Goal: Task Accomplishment & Management: Use online tool/utility

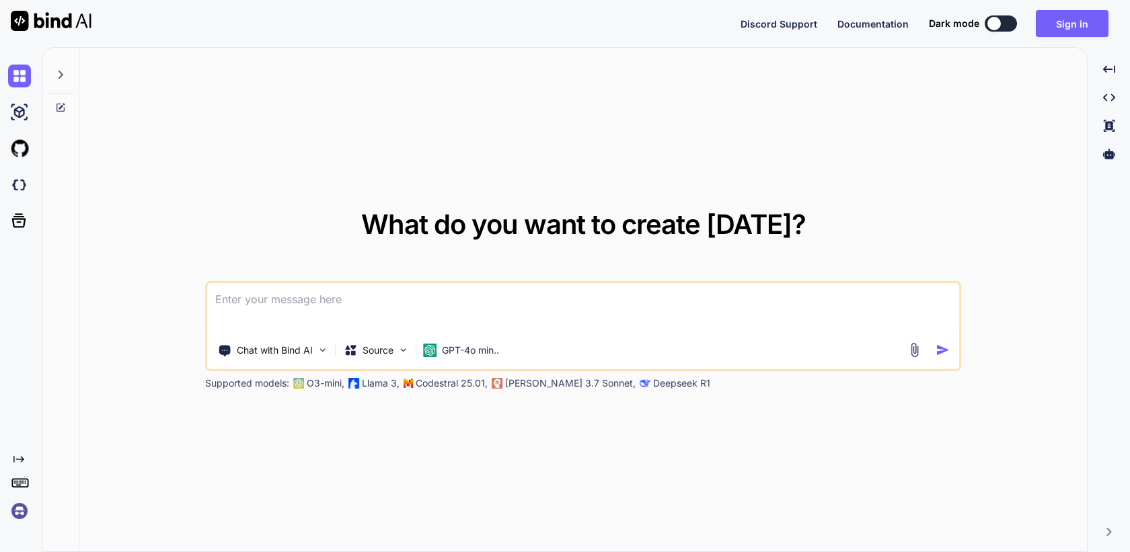
click at [22, 523] on div "Created with Pixso." at bounding box center [21, 299] width 42 height 505
click at [17, 518] on img at bounding box center [19, 511] width 23 height 23
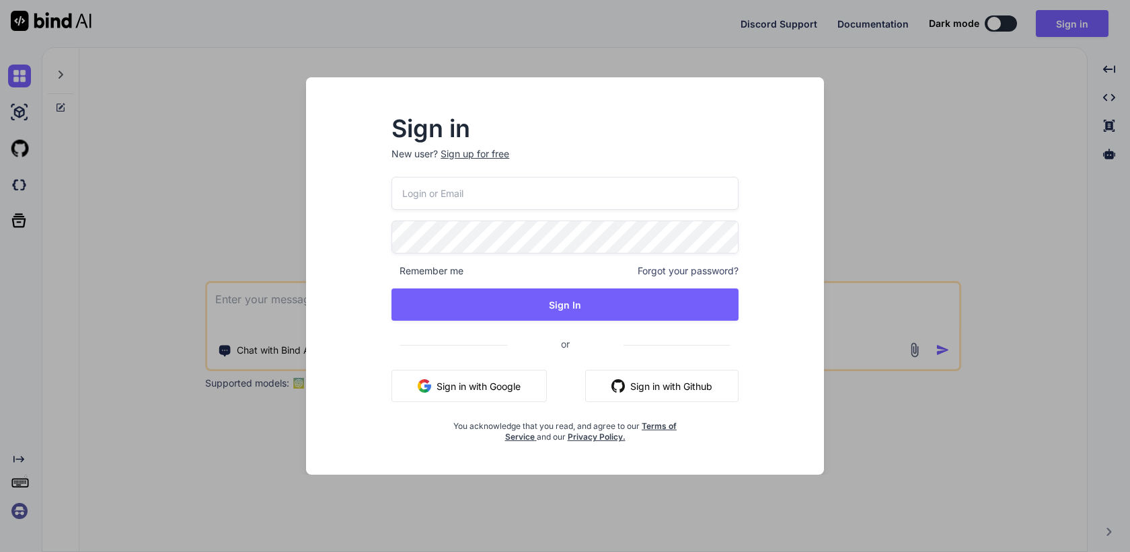
click at [518, 200] on input "email" at bounding box center [564, 193] width 347 height 33
paste input "[EMAIL_ADDRESS][DOMAIN_NAME]"
type input "[EMAIL_ADDRESS][DOMAIN_NAME]"
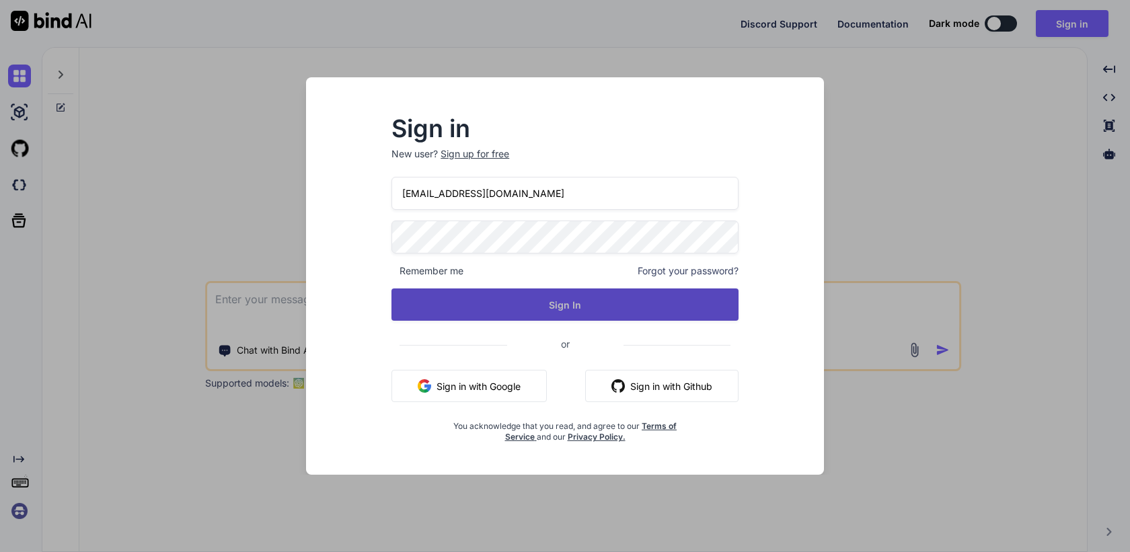
click at [570, 303] on button "Sign In" at bounding box center [564, 304] width 347 height 32
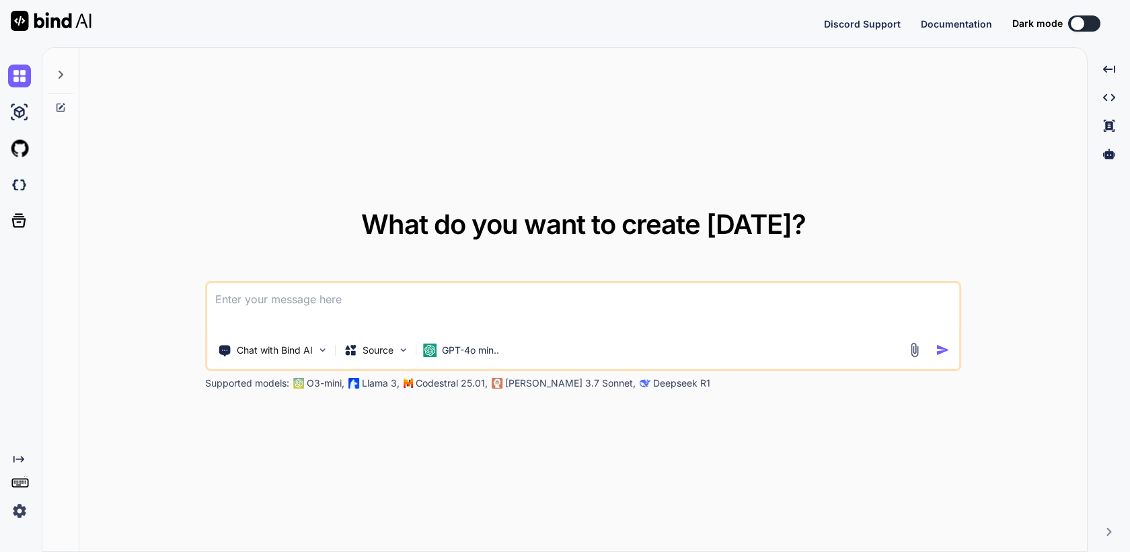
click at [24, 500] on img at bounding box center [19, 511] width 23 height 23
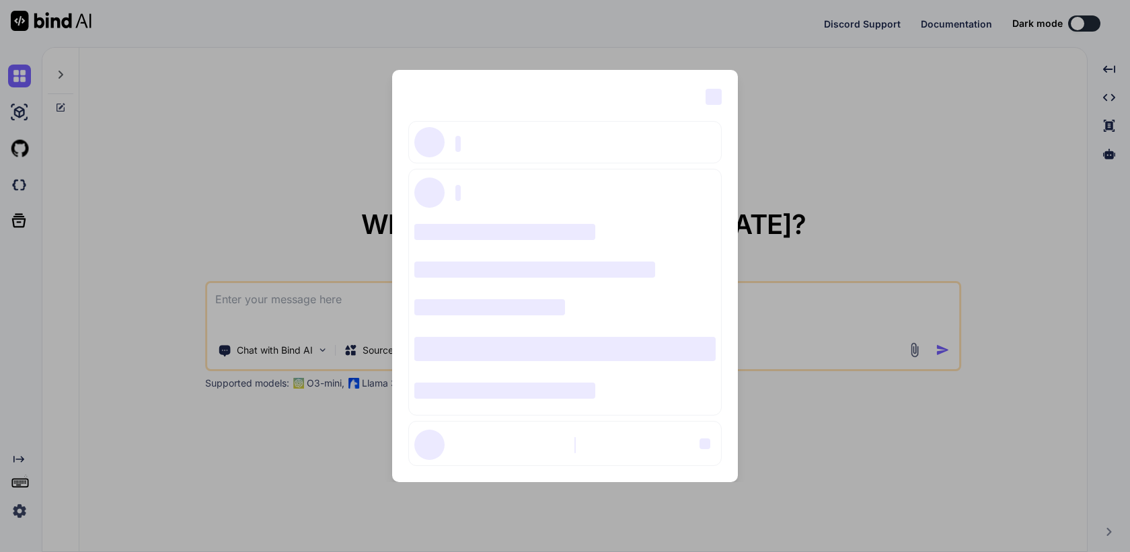
click at [170, 263] on div "‌ ‌ ‌ ‌ ‌ ‌ ‌ ‌ ‌ ‌ ‌ ‌ ‌ ‌ ‌" at bounding box center [565, 276] width 1130 height 552
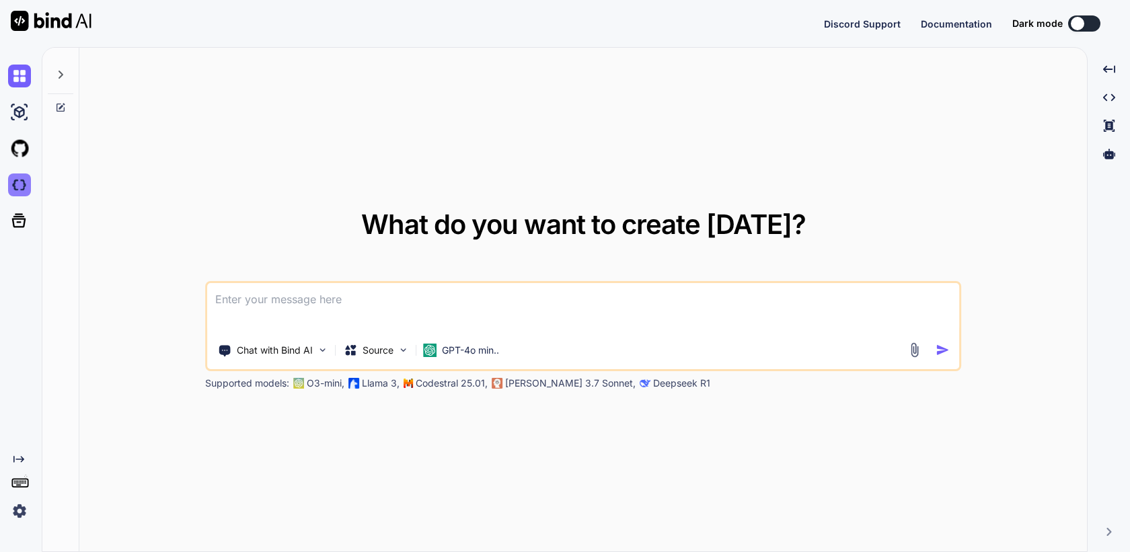
click at [15, 177] on img at bounding box center [19, 184] width 23 height 23
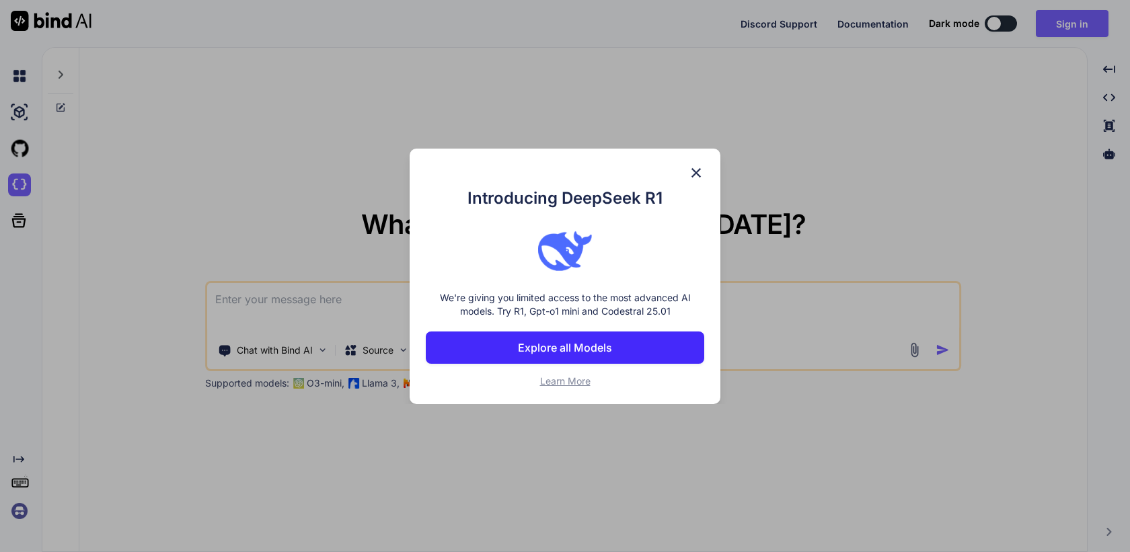
click at [697, 171] on img at bounding box center [696, 173] width 16 height 16
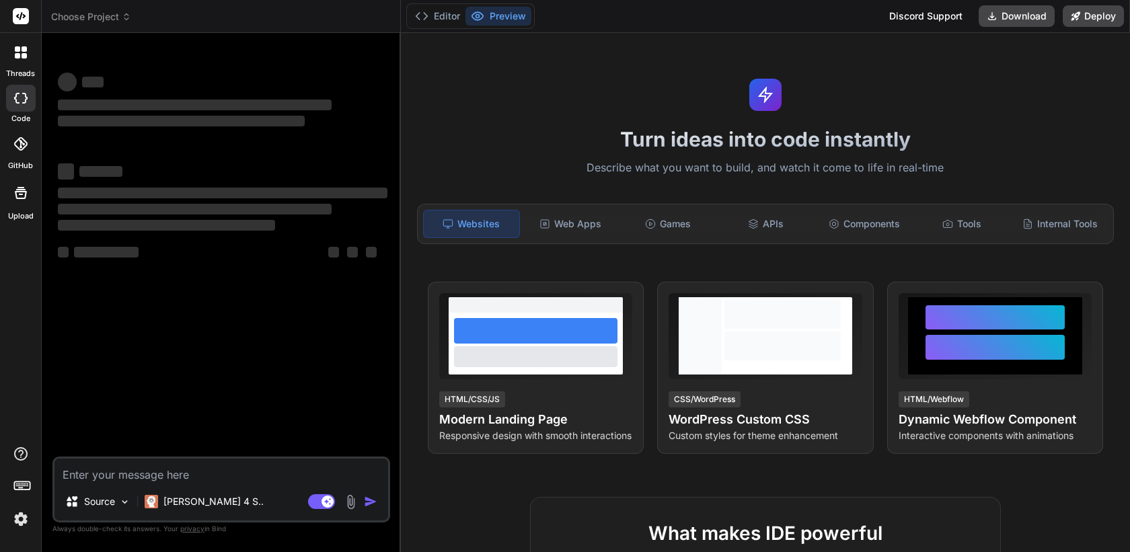
click at [22, 520] on img at bounding box center [20, 519] width 23 height 23
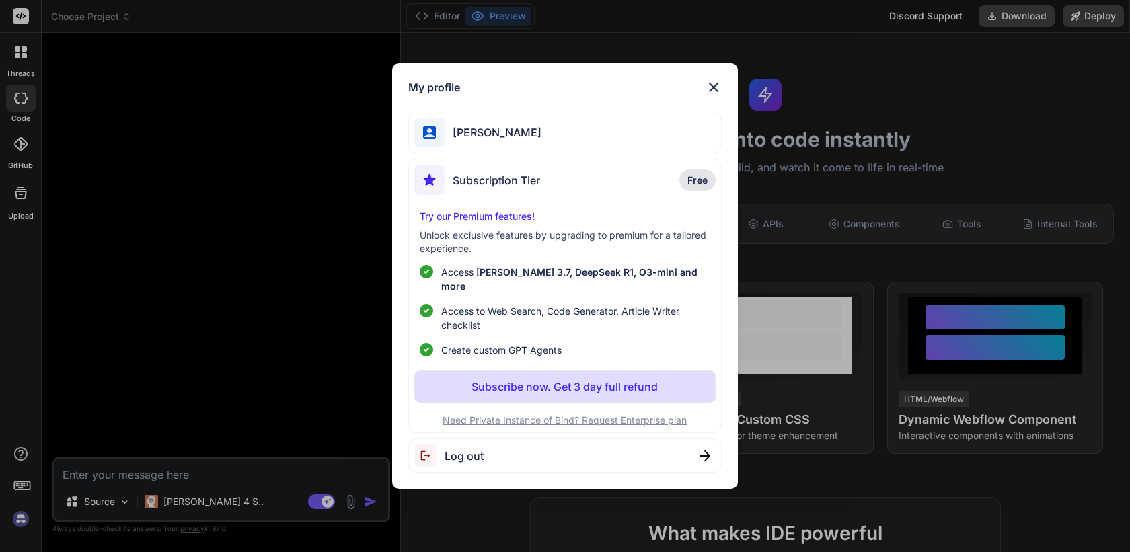
type textarea "x"
click at [282, 189] on div "My profile [PERSON_NAME] Subscription Tier Free Try our Premium features! Unloc…" at bounding box center [565, 276] width 1130 height 552
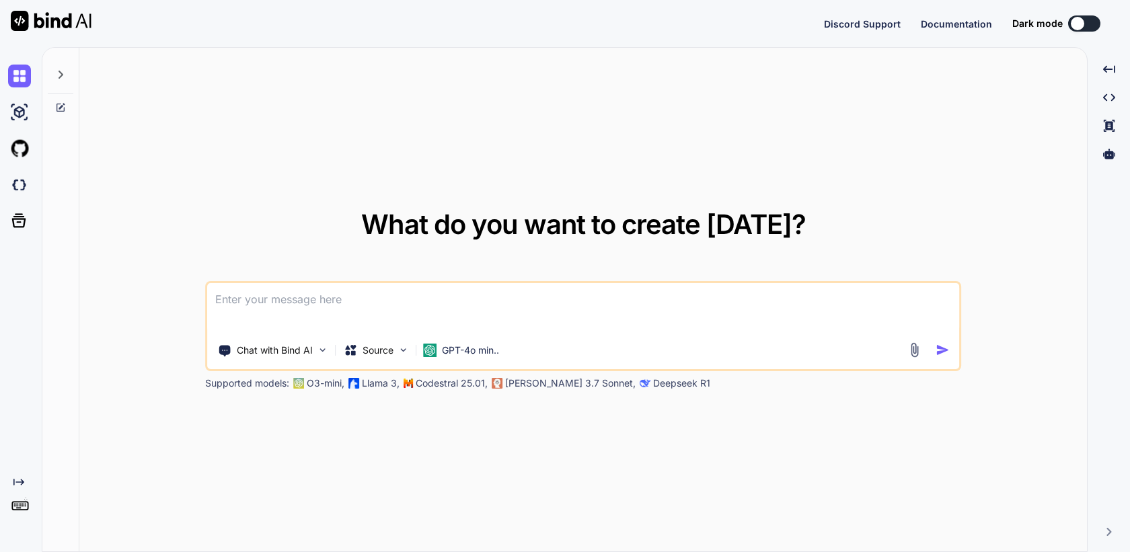
type textarea "x"
click at [26, 508] on img at bounding box center [19, 511] width 23 height 23
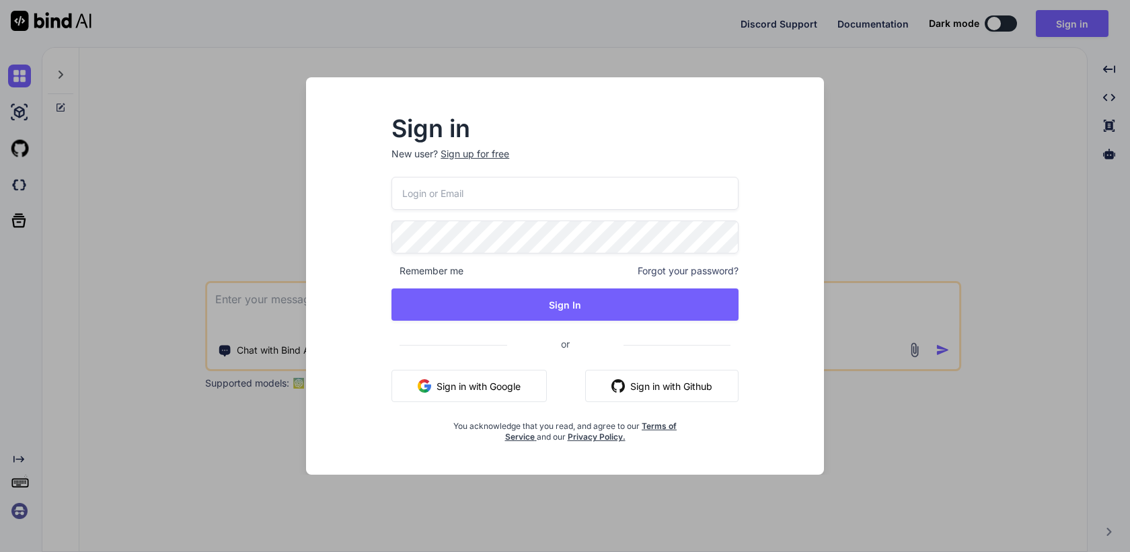
click at [477, 194] on input "email" at bounding box center [564, 193] width 347 height 33
paste input "moshtov@proton.me"
type input "moshtov@proton.me"
click at [457, 272] on span "Remember me" at bounding box center [427, 270] width 72 height 13
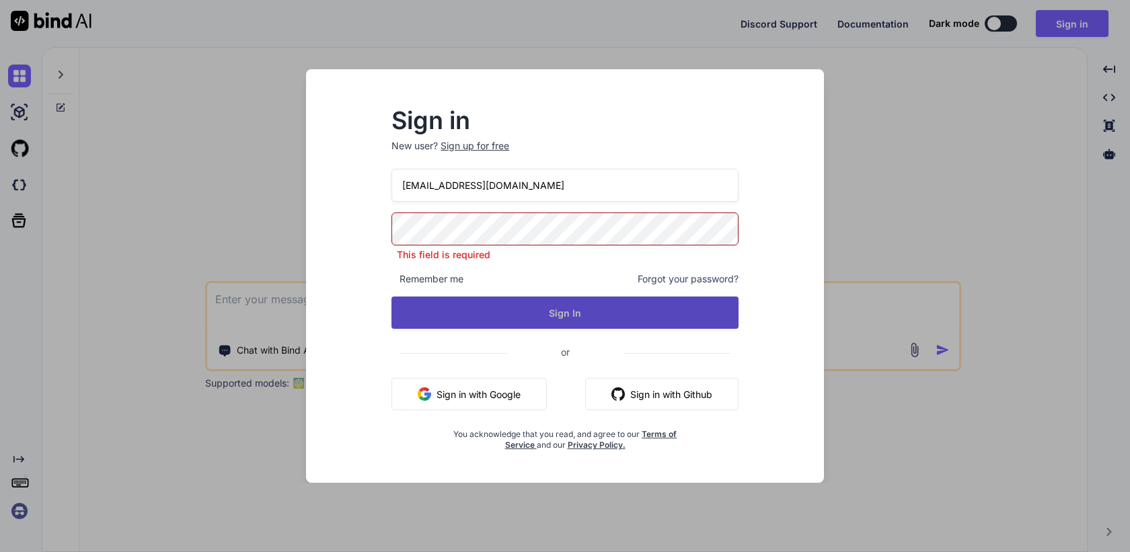
click at [485, 311] on button "Sign In" at bounding box center [564, 313] width 347 height 32
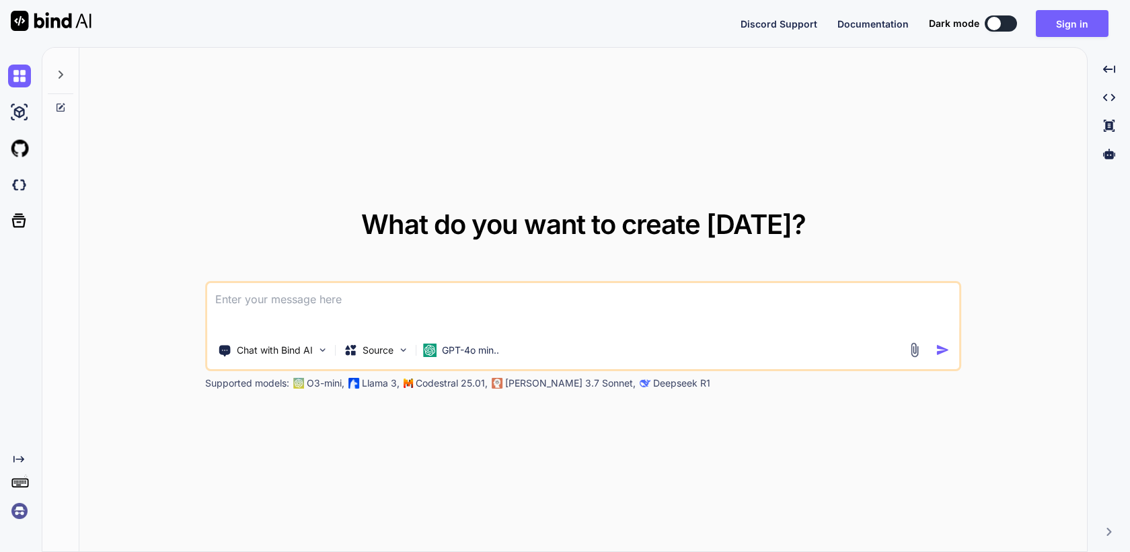
click at [17, 519] on img at bounding box center [19, 511] width 23 height 23
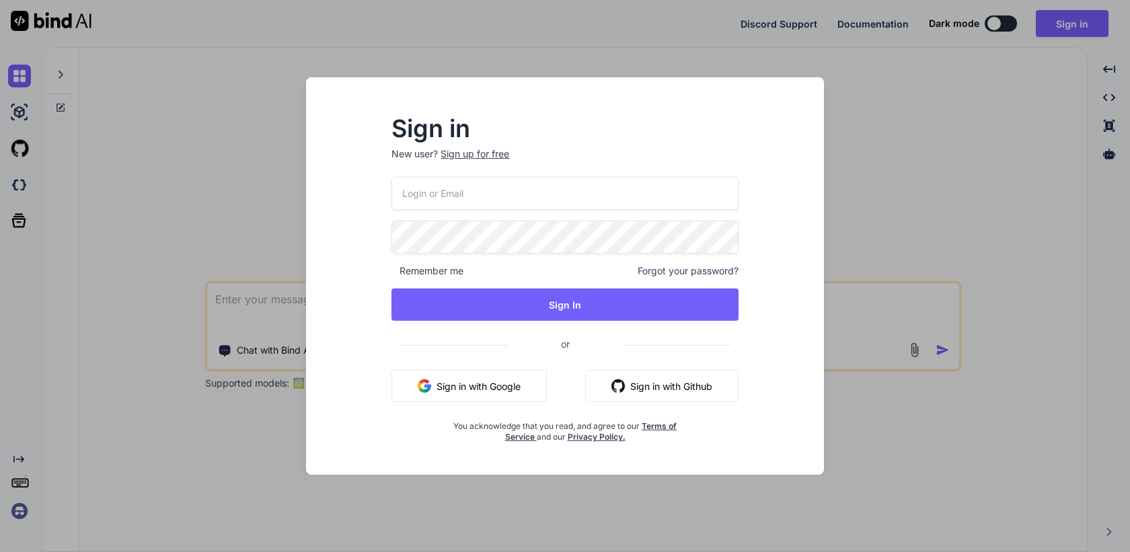
click at [471, 196] on input "email" at bounding box center [564, 193] width 347 height 33
paste input "[EMAIL_ADDRESS][DOMAIN_NAME]"
type input "[EMAIL_ADDRESS][DOMAIN_NAME]"
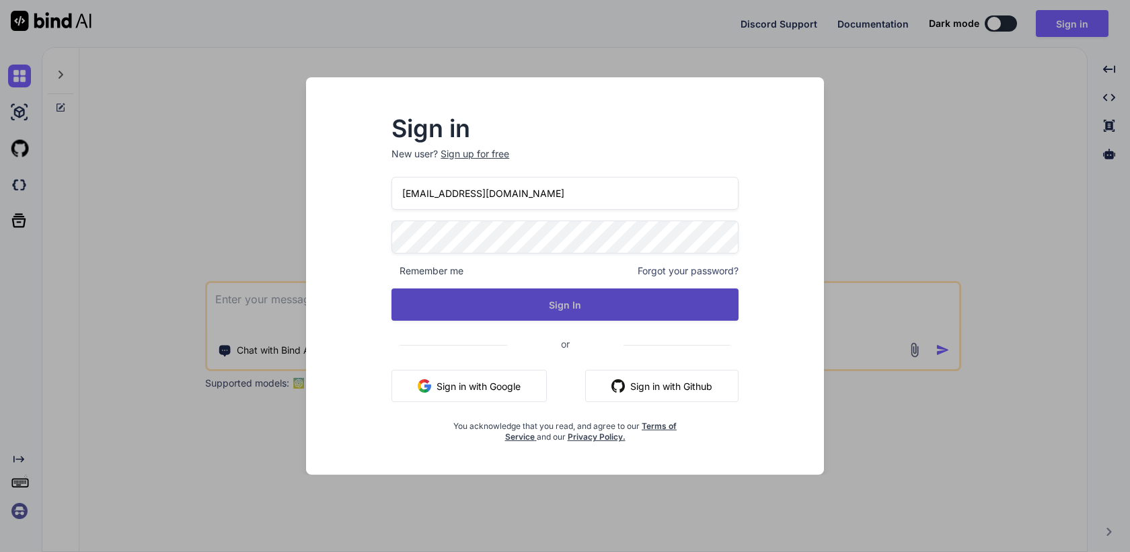
click at [538, 312] on button "Sign In" at bounding box center [564, 304] width 347 height 32
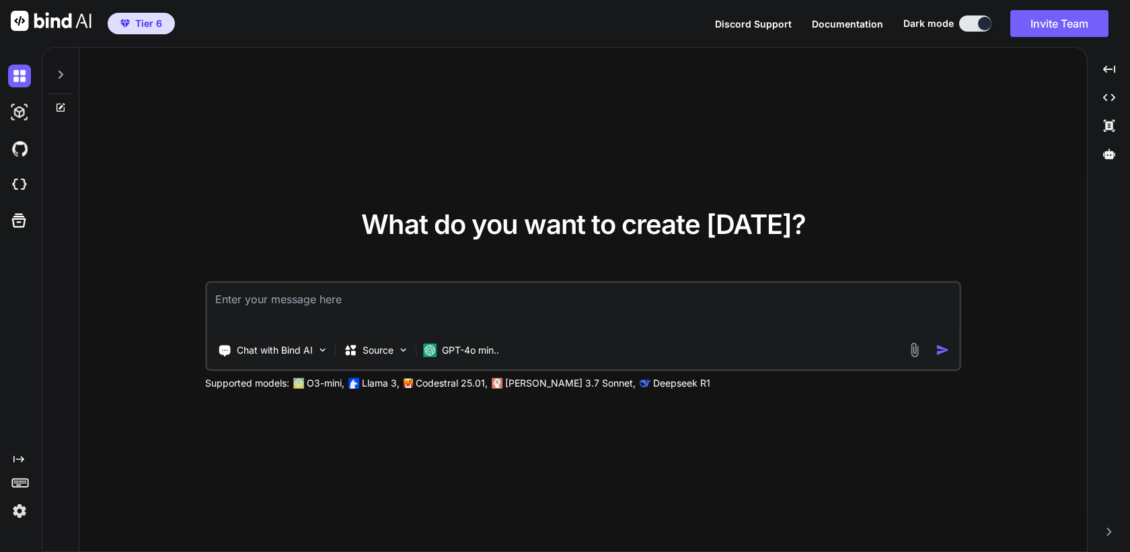
click at [20, 512] on img at bounding box center [19, 511] width 23 height 23
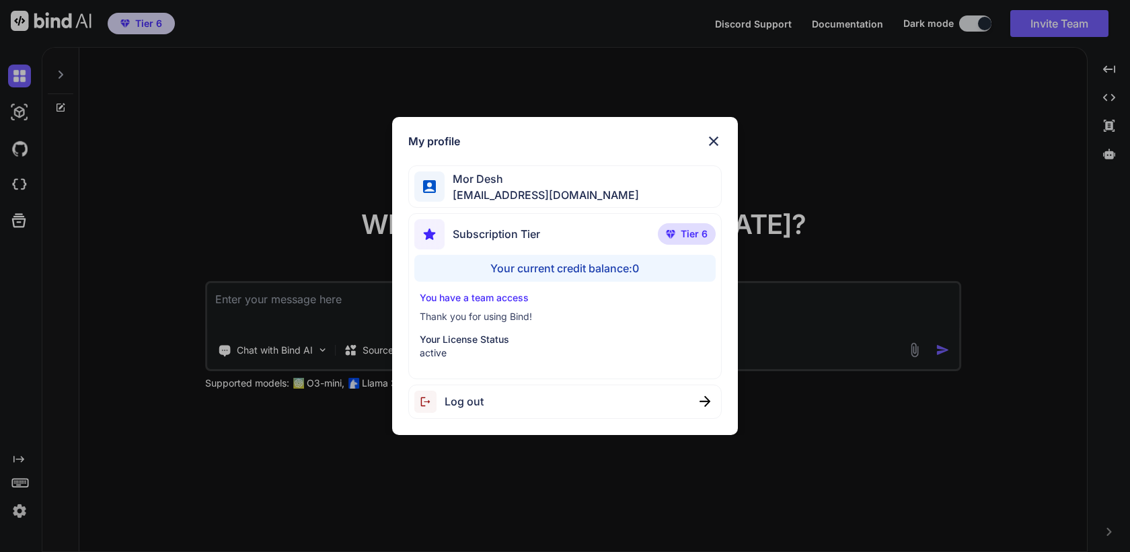
drag, startPoint x: 143, startPoint y: 498, endPoint x: 239, endPoint y: 500, distance: 96.2
click at [144, 498] on div "My profile Mor Desh moshtov@proton.me Subscription Tier Tier 6 Your current cre…" at bounding box center [565, 276] width 1130 height 552
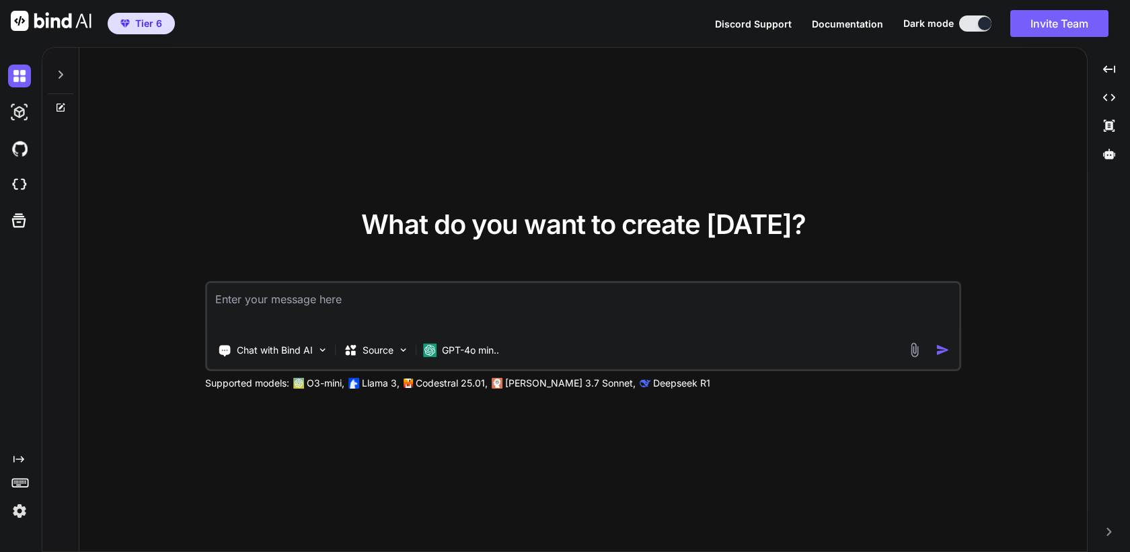
click at [22, 512] on img at bounding box center [19, 511] width 23 height 23
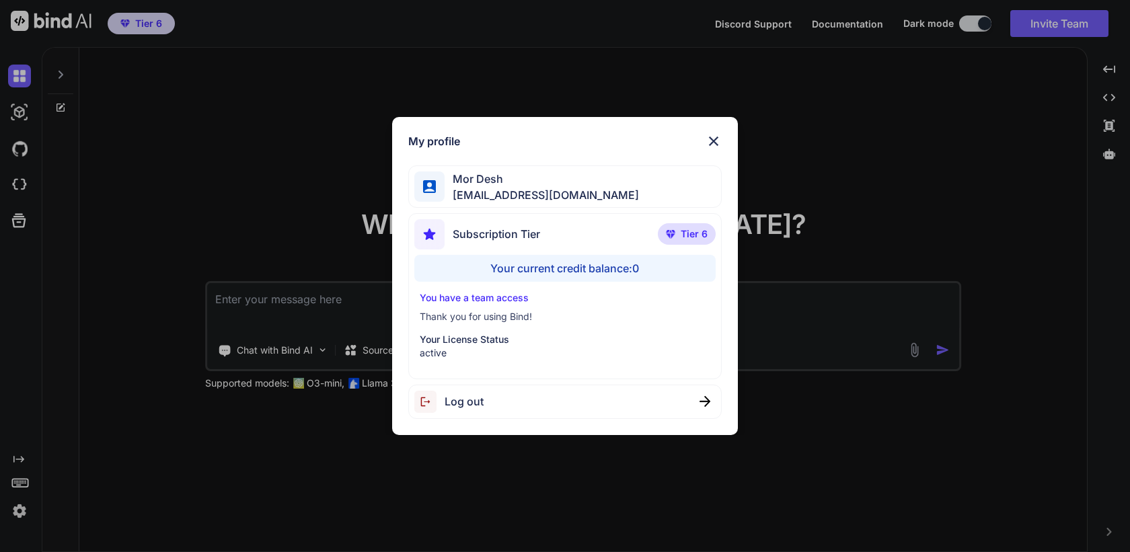
click at [238, 484] on div "My profile Mor Desh moshtov@proton.me Subscription Tier Tier 6 Your current cre…" at bounding box center [565, 276] width 1130 height 552
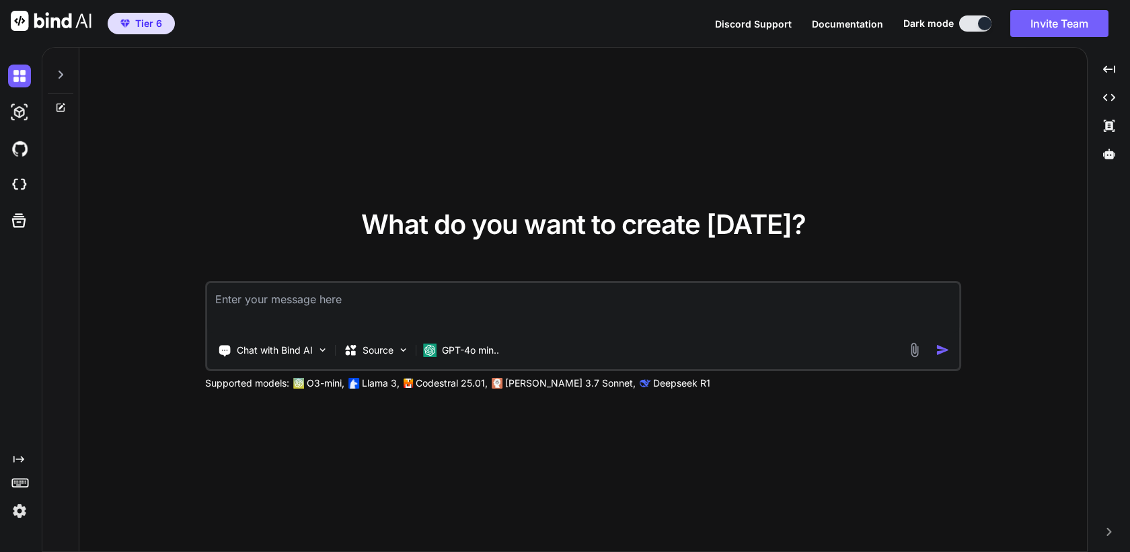
click at [389, 296] on textarea at bounding box center [583, 308] width 752 height 50
type textarea "hi"
click at [941, 349] on img "button" at bounding box center [942, 350] width 14 height 14
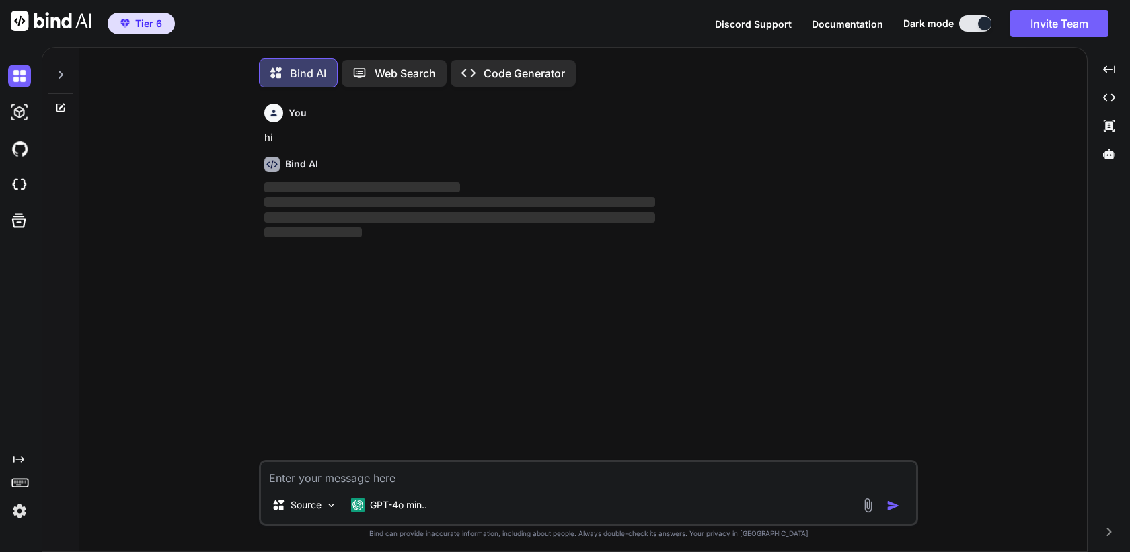
scroll to position [7, 0]
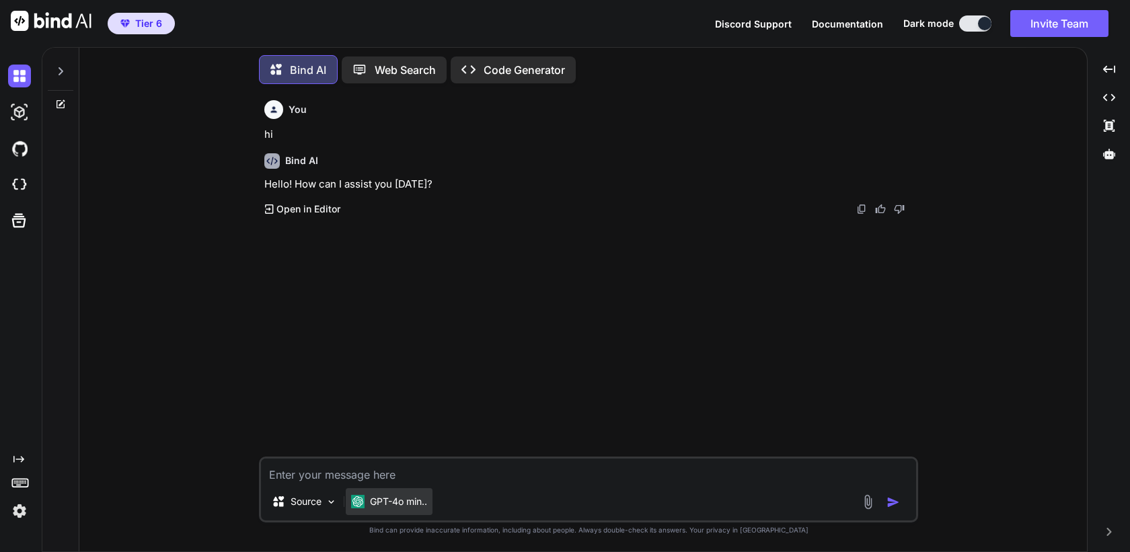
click at [394, 500] on p "GPT-4o min.." at bounding box center [398, 501] width 57 height 13
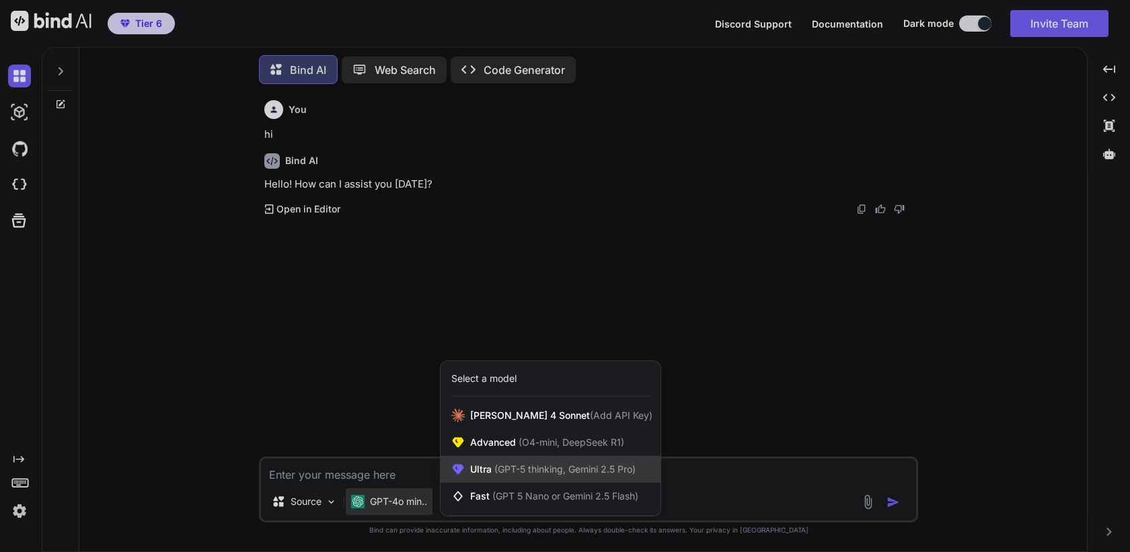
click at [523, 476] on div "Ultra (GPT-5 thinking, Gemini 2.5 Pro)" at bounding box center [550, 469] width 220 height 27
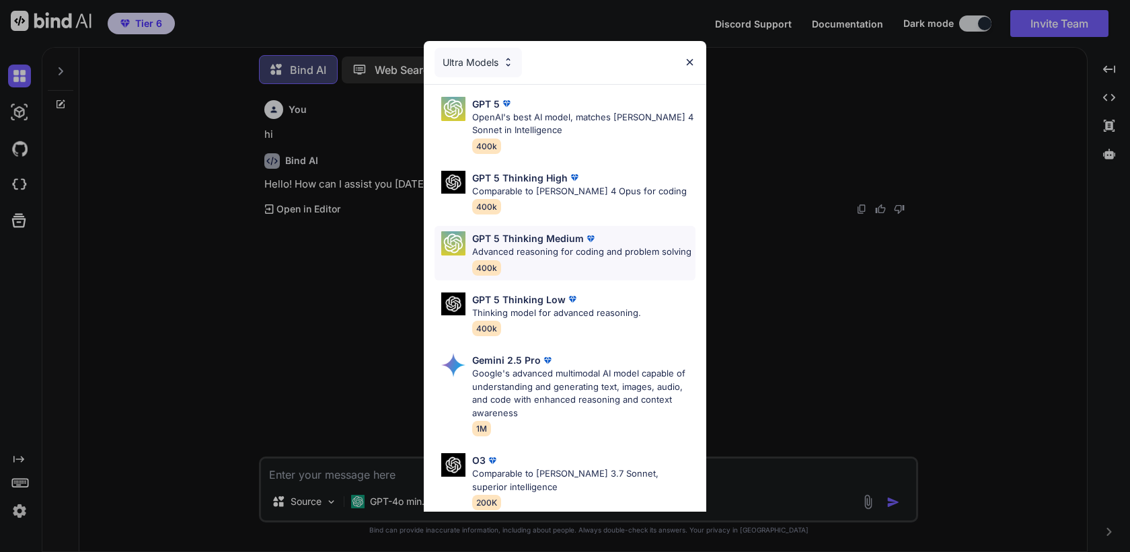
click at [524, 260] on div "GPT 5 Thinking Medium Advanced reasoning for coding and problem solving 400k" at bounding box center [581, 253] width 219 height 44
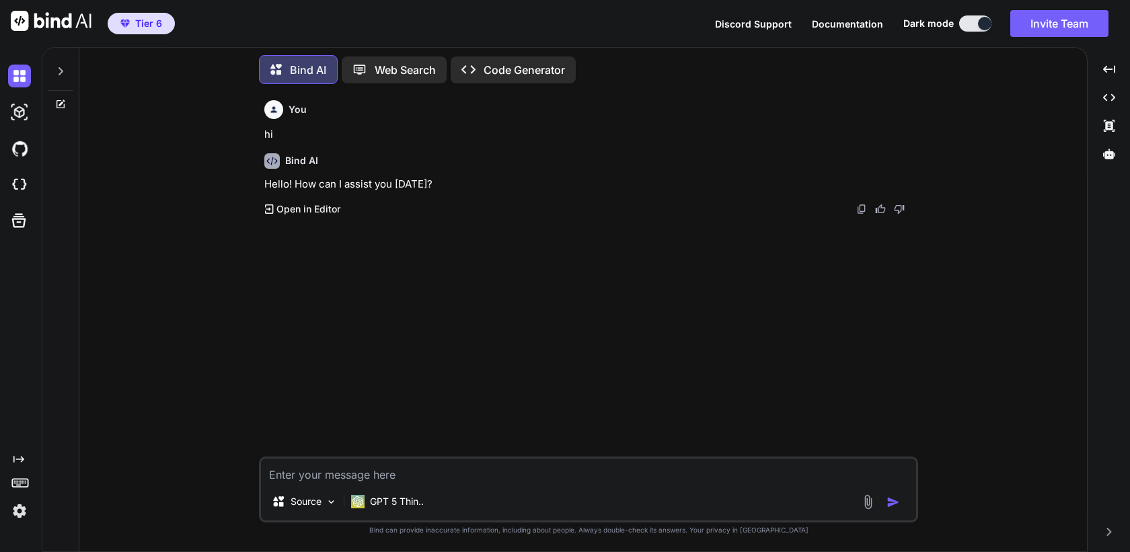
click at [390, 473] on textarea at bounding box center [588, 471] width 655 height 24
type textarea "j"
type textarea "hi"
click at [888, 500] on img "button" at bounding box center [892, 502] width 13 height 13
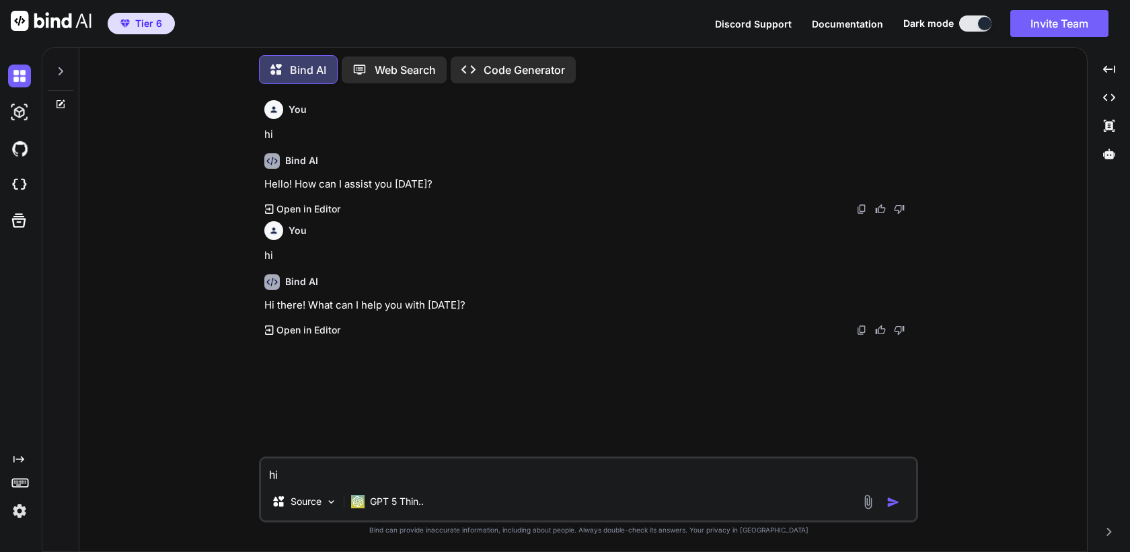
click at [57, 66] on icon at bounding box center [60, 71] width 11 height 11
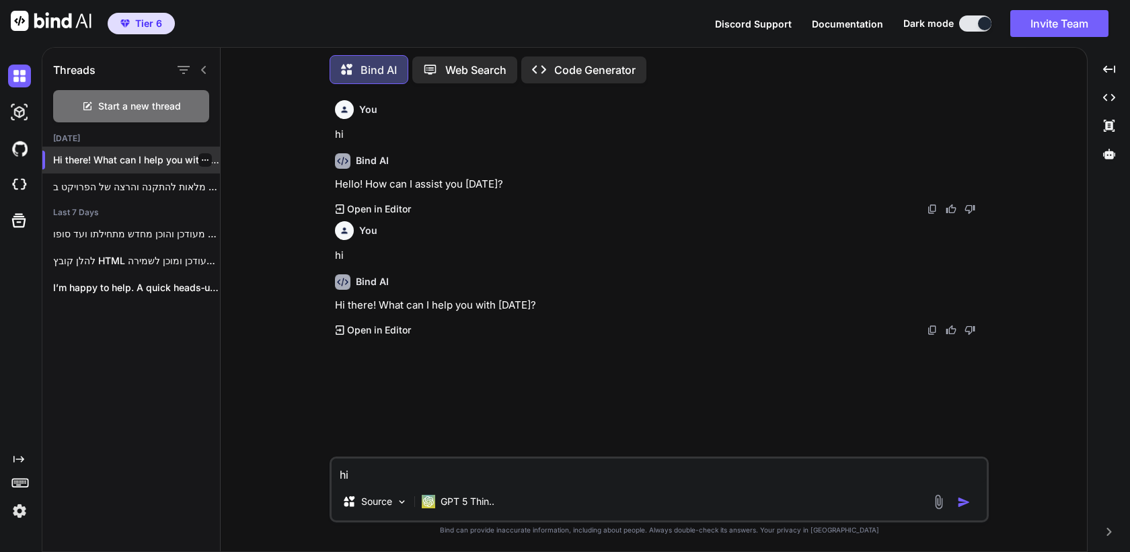
click at [202, 159] on icon "button" at bounding box center [205, 159] width 7 height 1
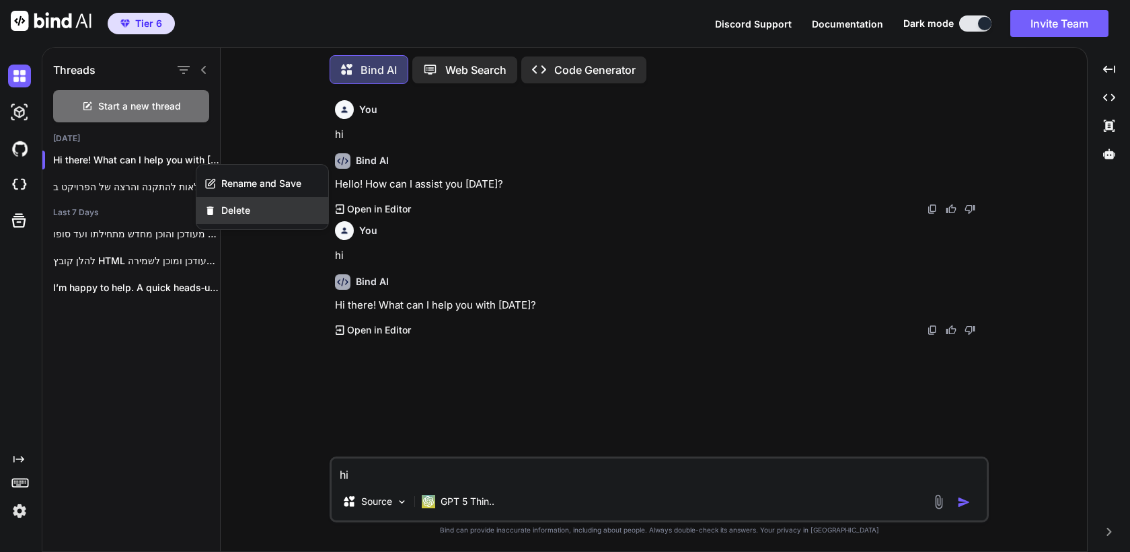
click at [249, 215] on span "Delete" at bounding box center [235, 210] width 29 height 13
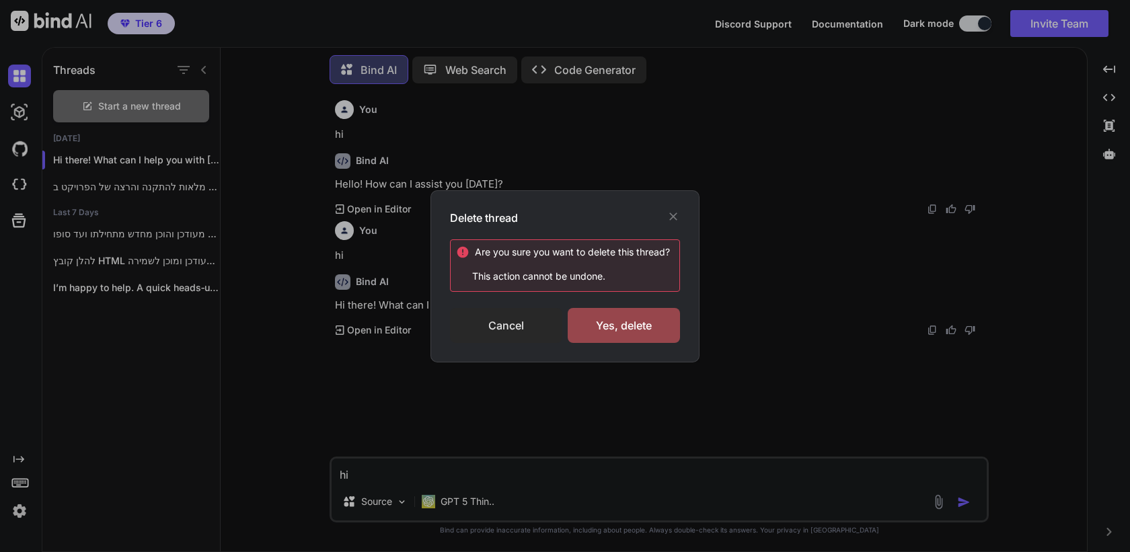
click at [492, 321] on div "Cancel" at bounding box center [506, 325] width 112 height 35
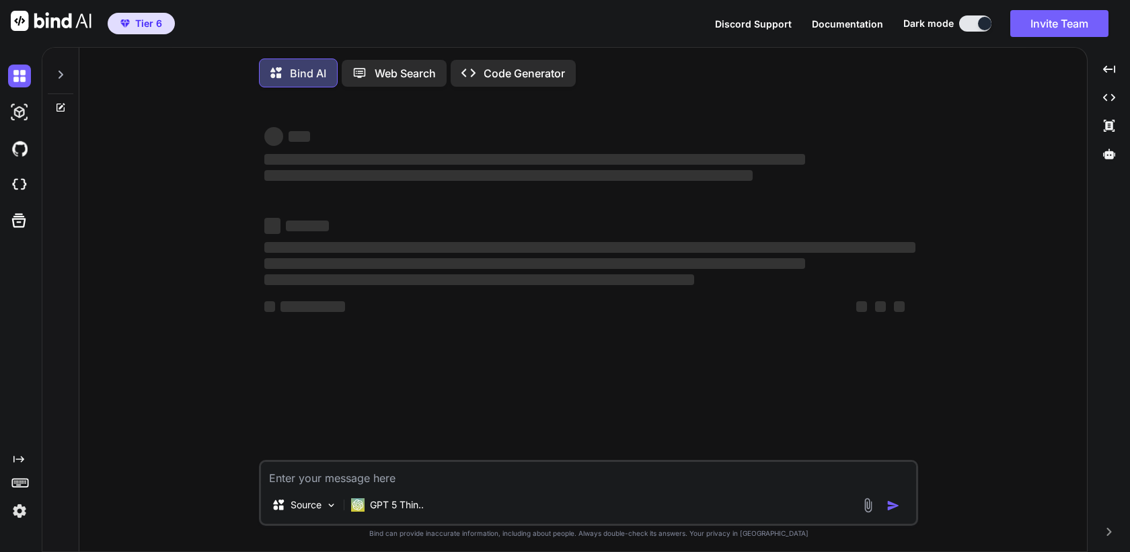
scroll to position [7, 0]
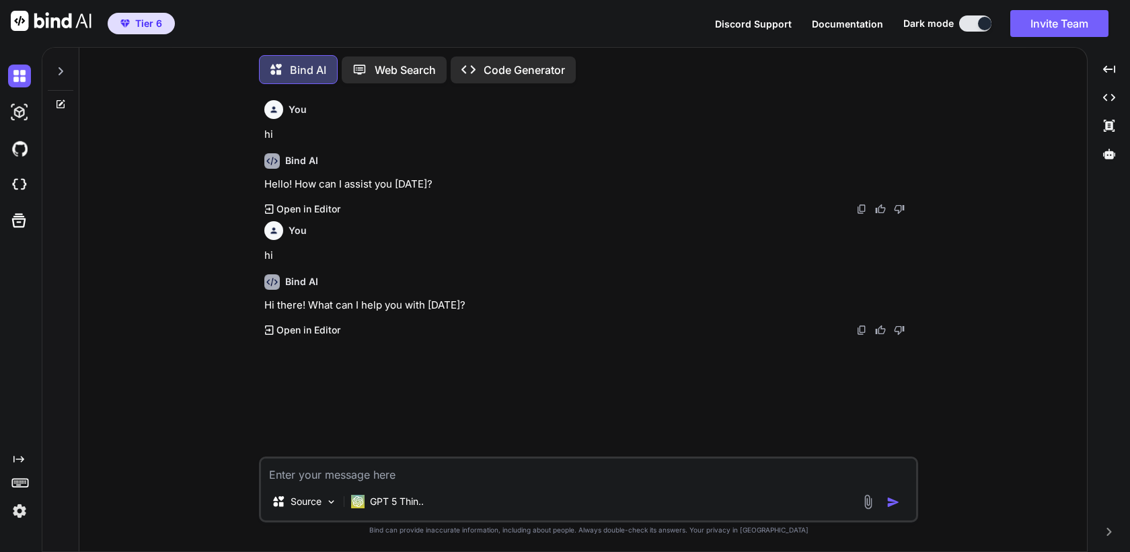
click at [61, 69] on icon at bounding box center [61, 71] width 5 height 8
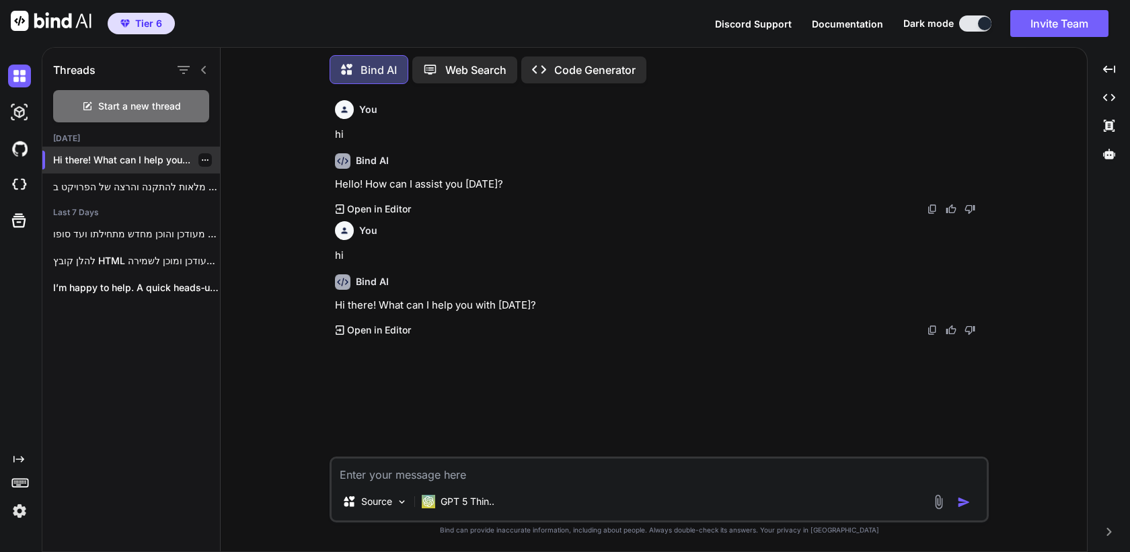
click at [154, 149] on div "Hi there! What can I help you..." at bounding box center [131, 160] width 178 height 27
click at [202, 156] on icon "button" at bounding box center [205, 160] width 8 height 8
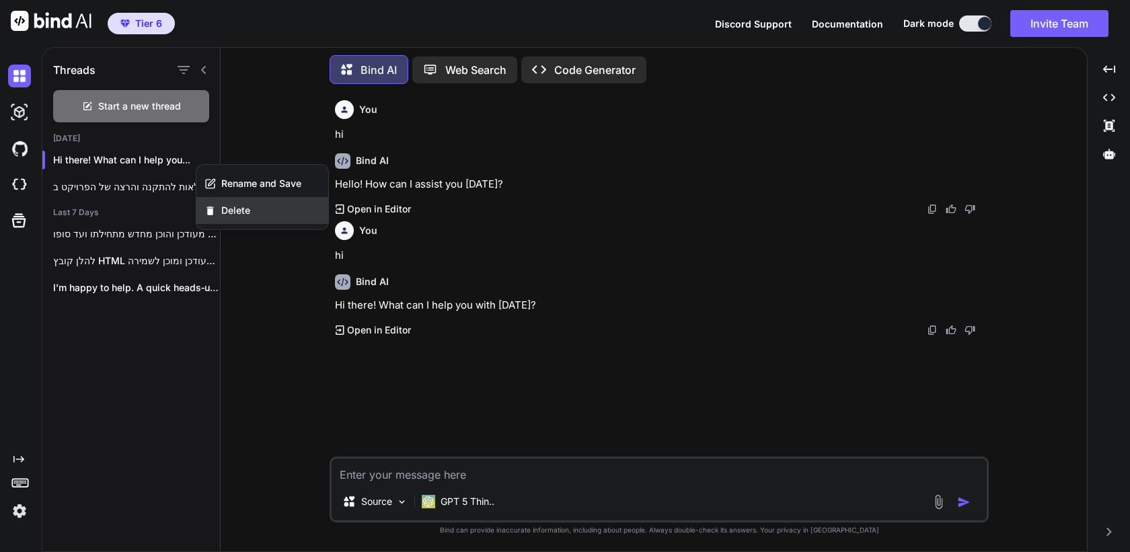
click at [256, 208] on div "Delete" at bounding box center [262, 210] width 132 height 27
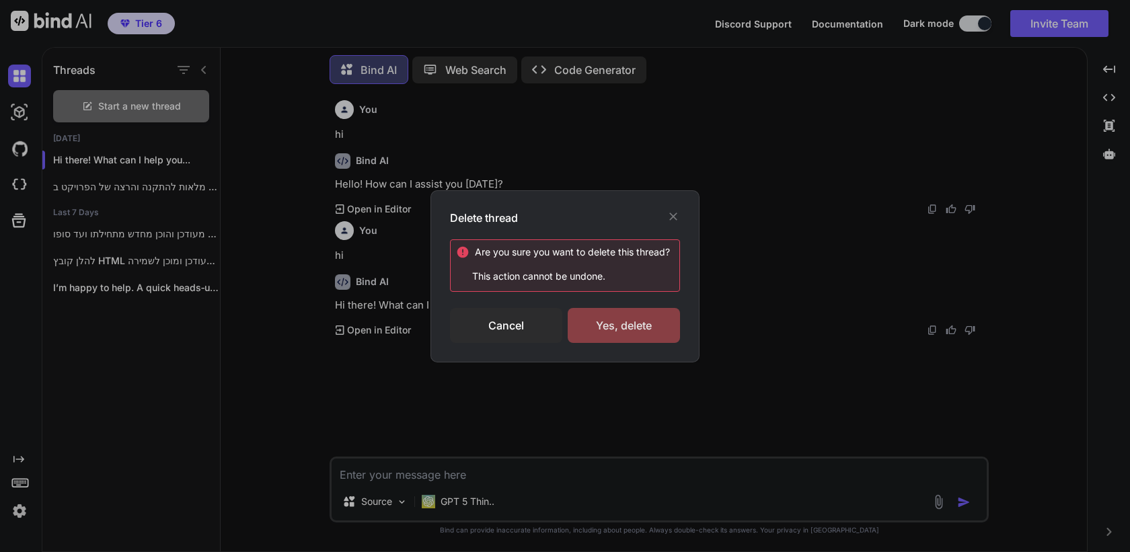
click at [633, 332] on div "Yes, delete" at bounding box center [624, 325] width 112 height 35
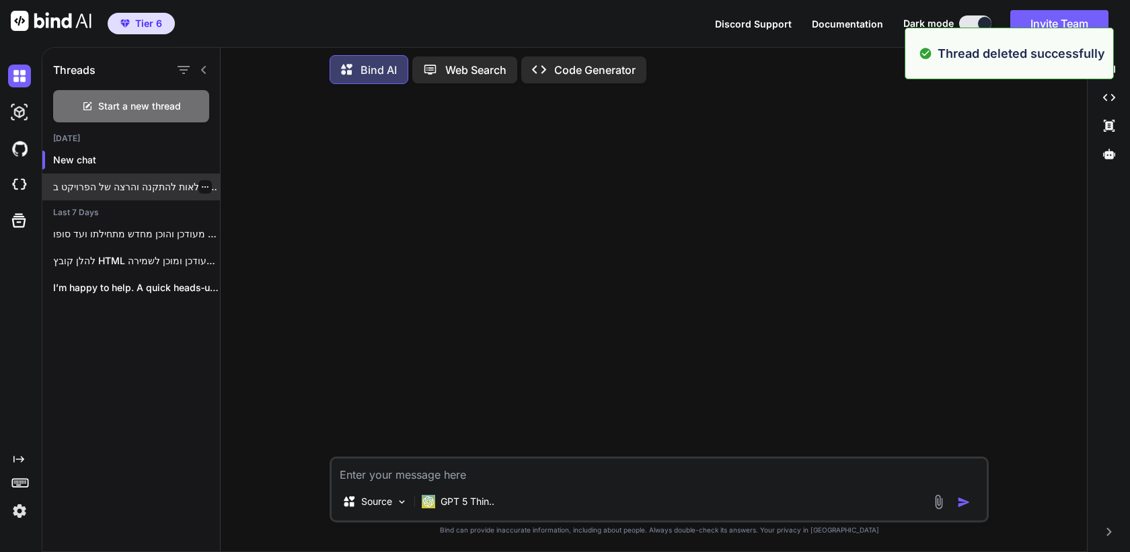
click at [120, 186] on p "הנחיות מלאות להתקנה והרצה של הפרויקט ב-Windows..." at bounding box center [136, 186] width 167 height 13
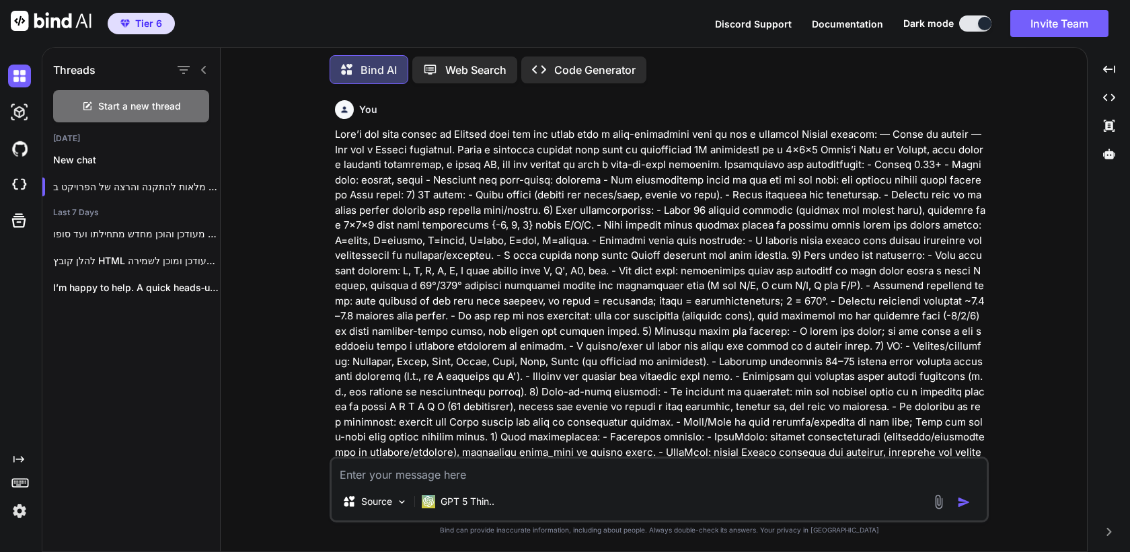
type textarea "x"
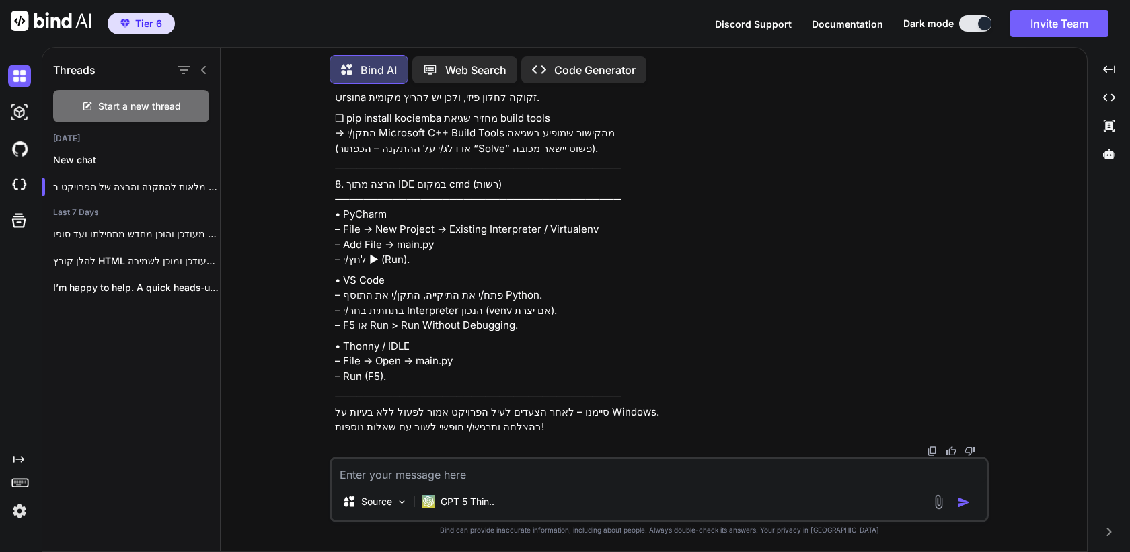
scroll to position [26075, 0]
click at [20, 508] on img at bounding box center [19, 511] width 23 height 23
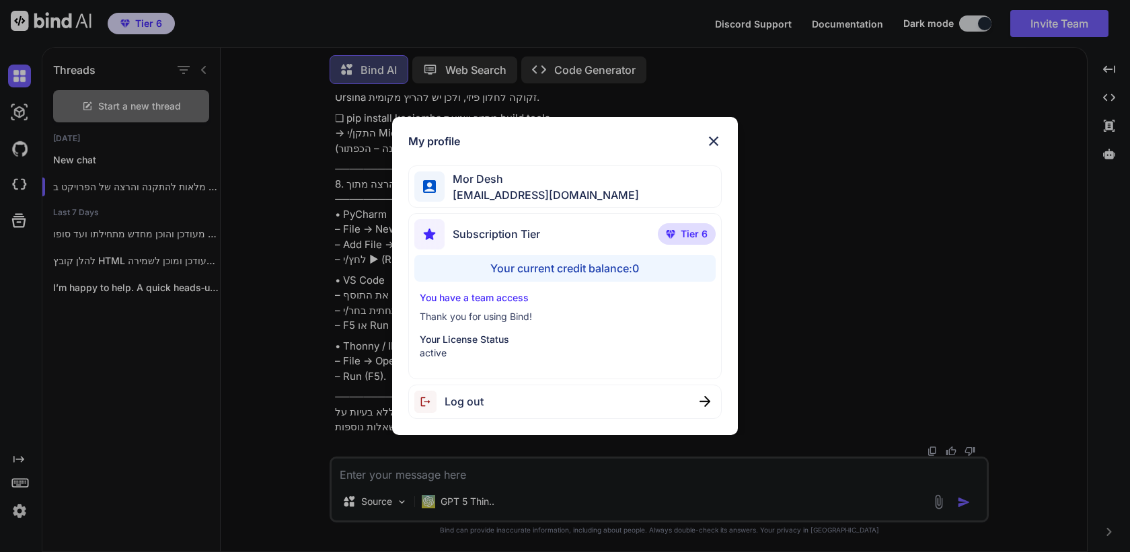
click at [473, 405] on span "Log out" at bounding box center [463, 401] width 39 height 16
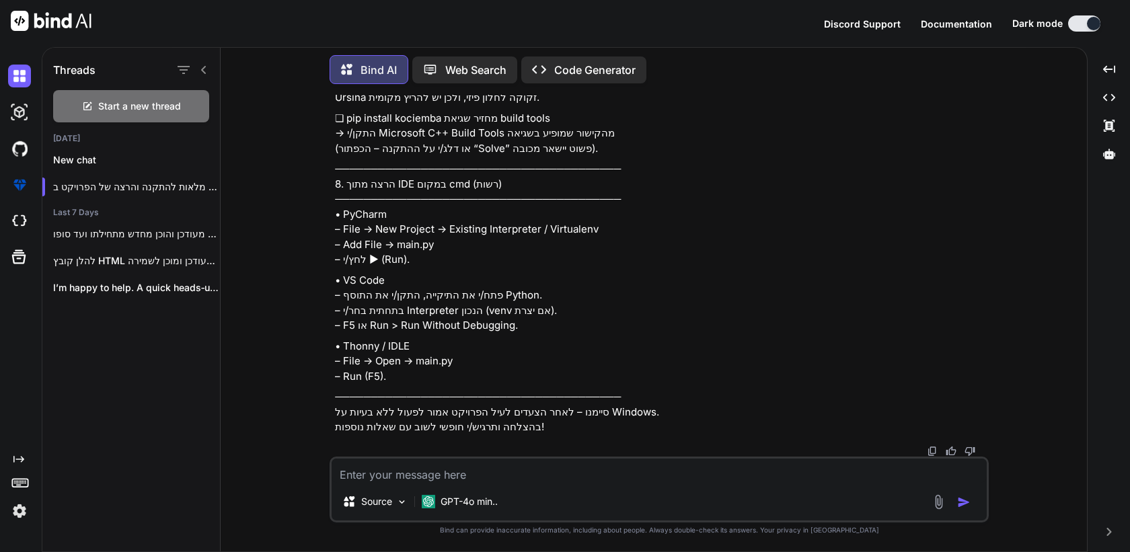
scroll to position [0, 0]
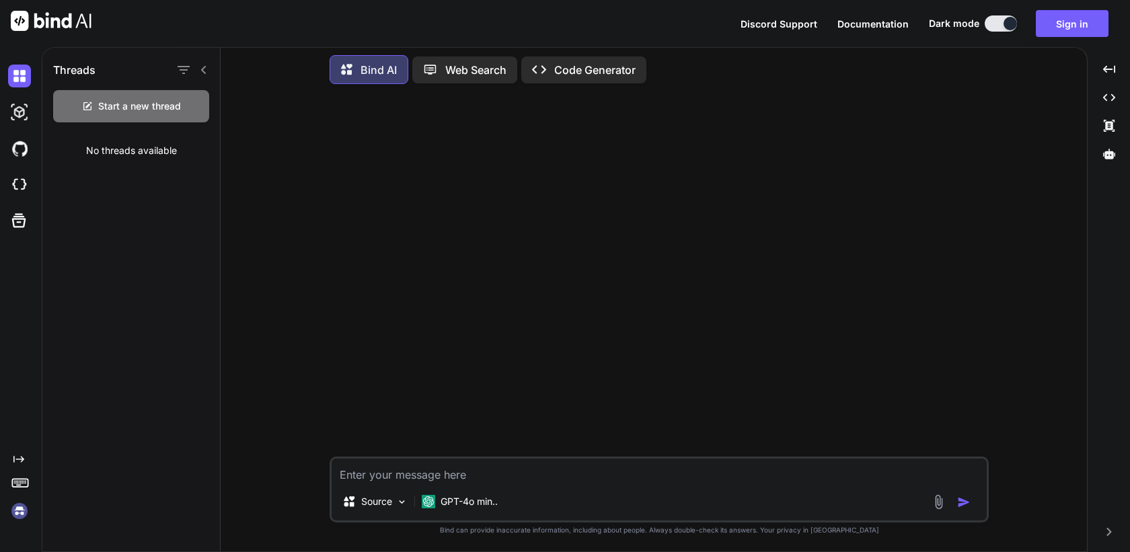
click at [17, 515] on img at bounding box center [19, 511] width 23 height 23
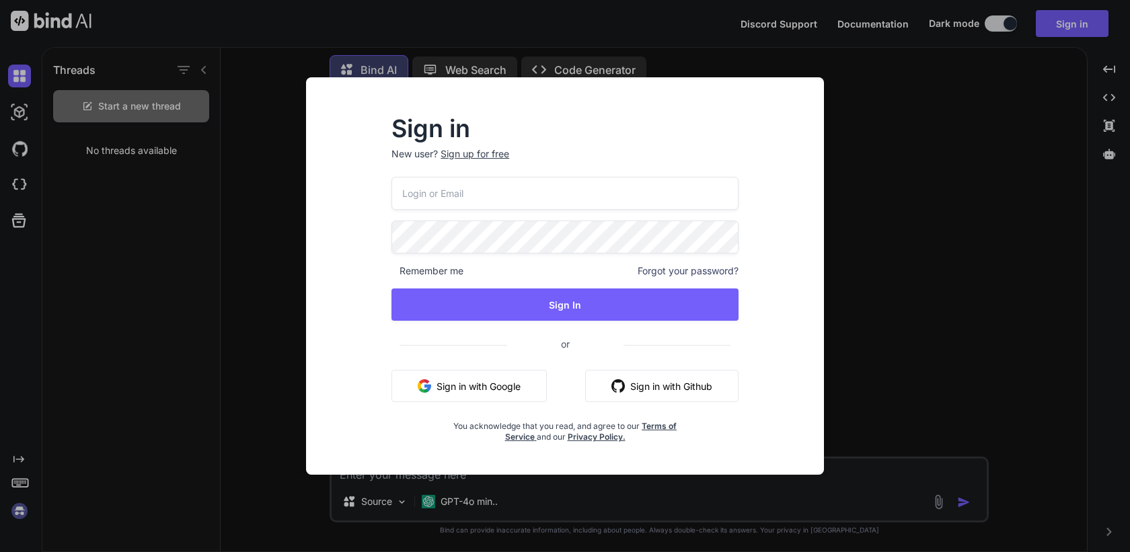
click at [494, 185] on input "email" at bounding box center [564, 193] width 347 height 33
paste input "[EMAIL_ADDRESS][DOMAIN_NAME]"
type input "[EMAIL_ADDRESS][DOMAIN_NAME]"
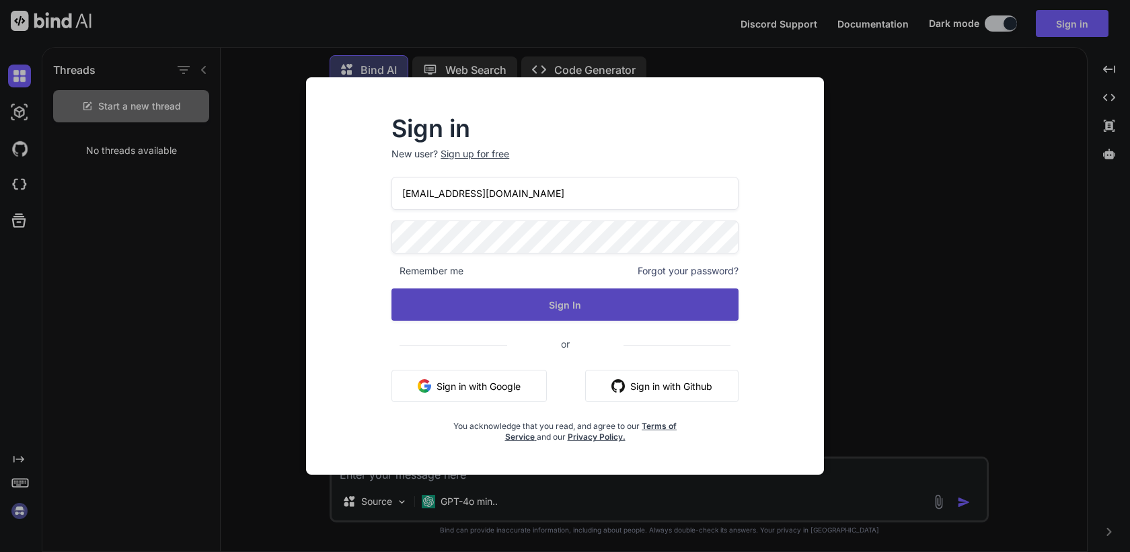
click at [573, 303] on button "Sign In" at bounding box center [564, 304] width 347 height 32
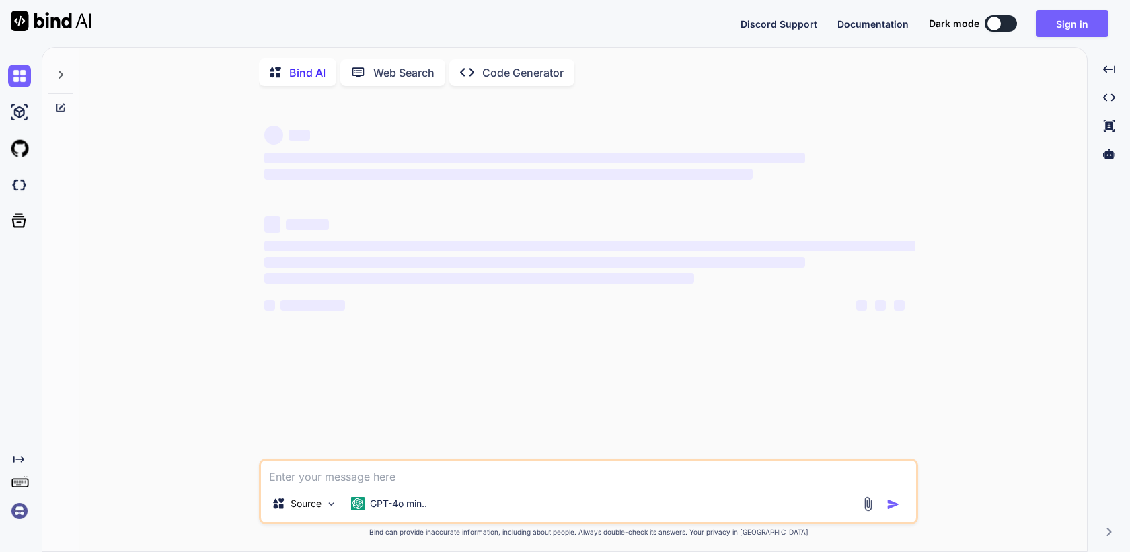
type textarea "x"
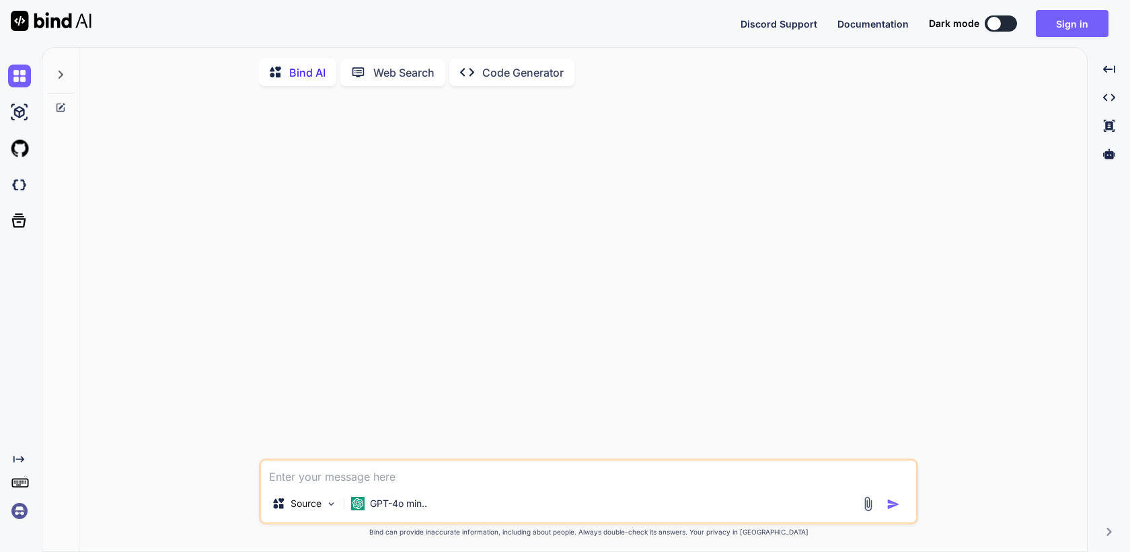
click at [17, 511] on img at bounding box center [19, 511] width 23 height 23
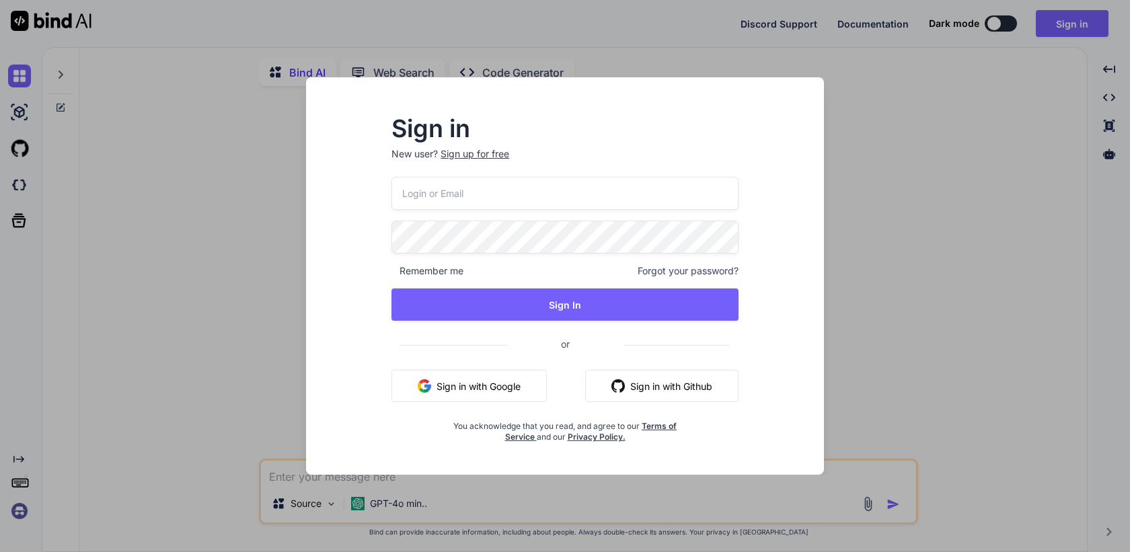
click at [465, 171] on p "New user? Sign up for free" at bounding box center [564, 162] width 347 height 30
click at [461, 198] on input "email" at bounding box center [564, 193] width 347 height 33
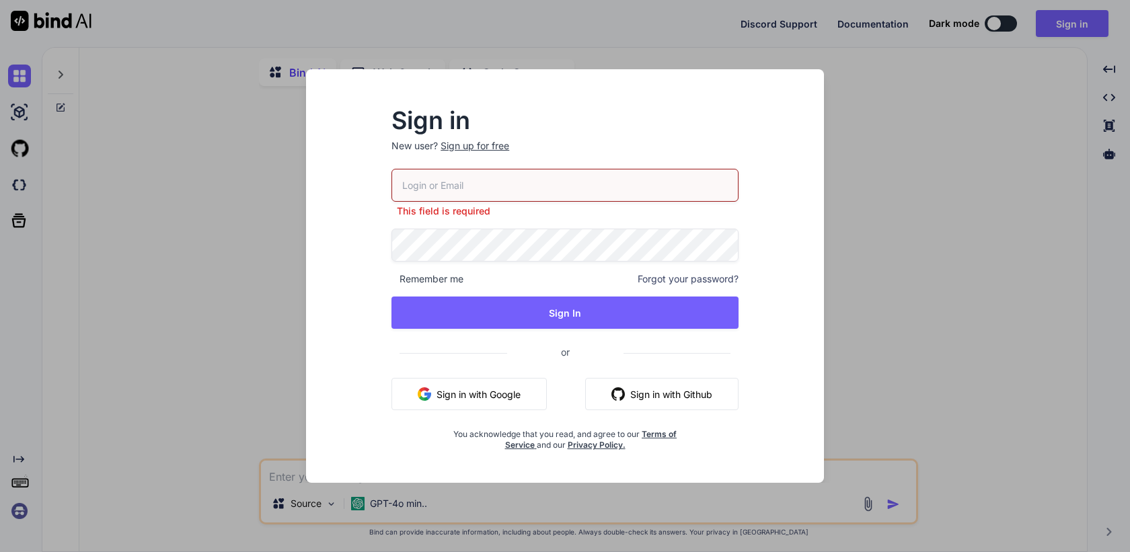
click at [466, 185] on input "email" at bounding box center [564, 185] width 347 height 33
paste input "[EMAIL_ADDRESS][DOMAIN_NAME]"
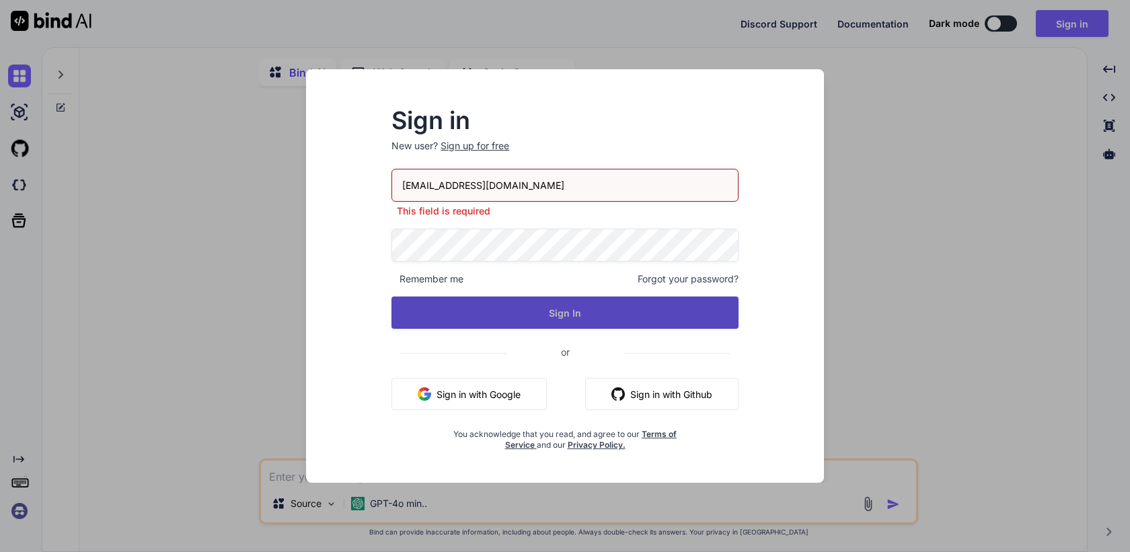
type input "[EMAIL_ADDRESS][DOMAIN_NAME]"
click at [495, 317] on button "Sign In" at bounding box center [564, 313] width 347 height 32
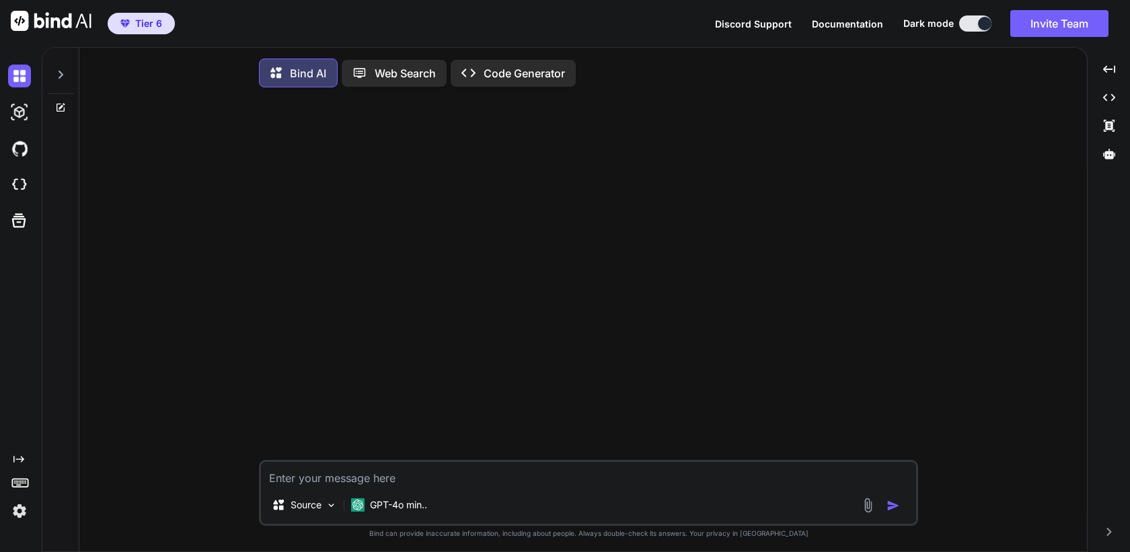
click at [60, 67] on div at bounding box center [61, 71] width 26 height 46
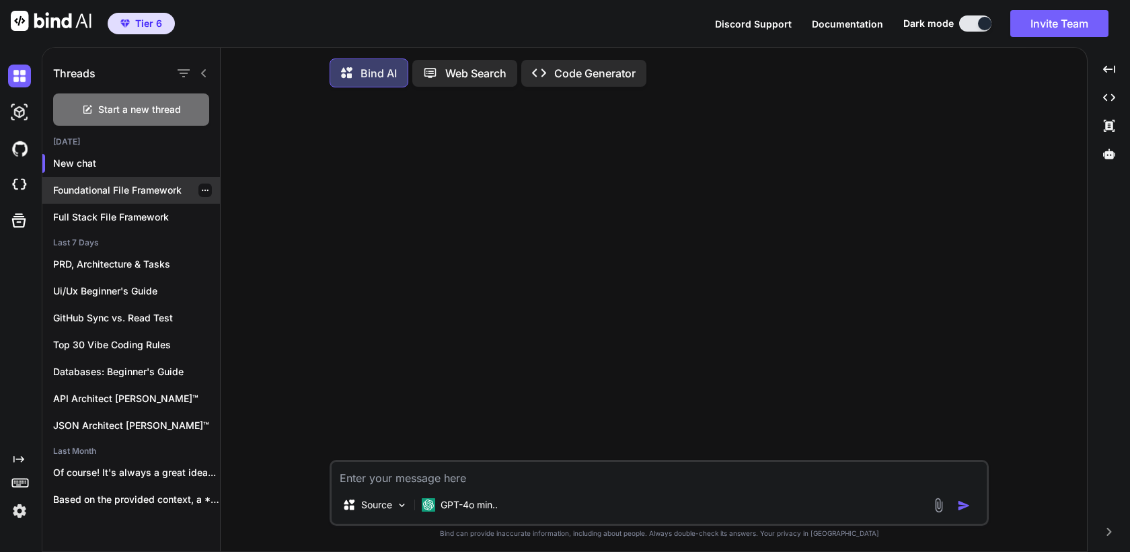
click at [116, 192] on p "Foundational File Framework" at bounding box center [136, 190] width 167 height 13
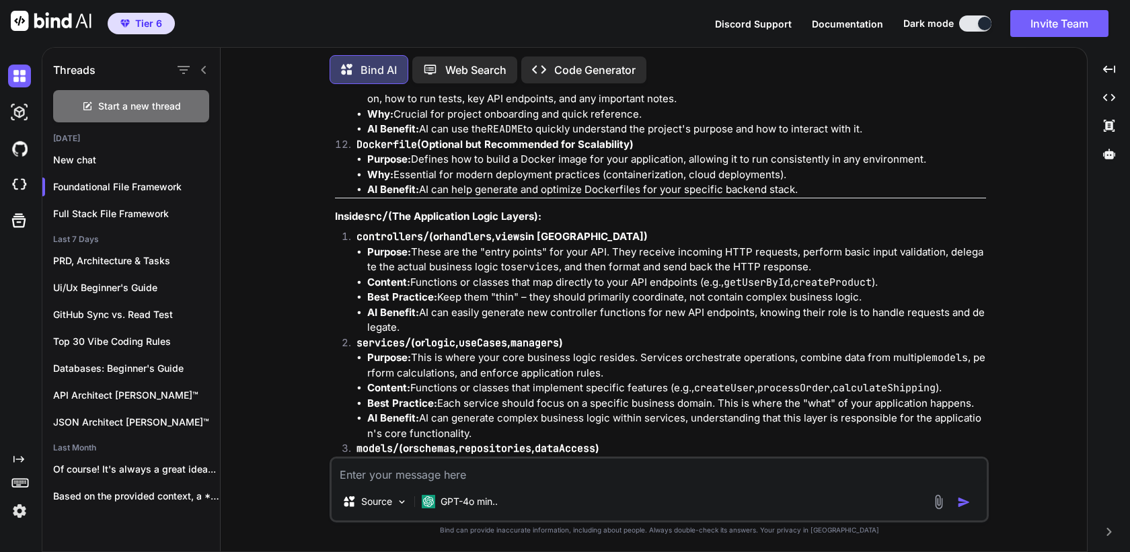
scroll to position [1921, 0]
